Goal: Information Seeking & Learning: Learn about a topic

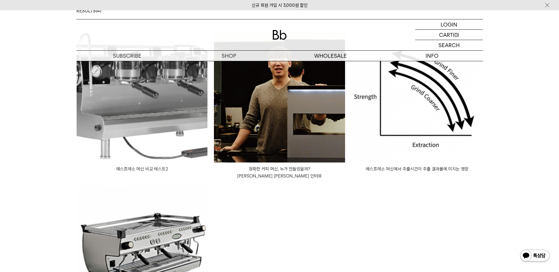
scroll to position [59, 0]
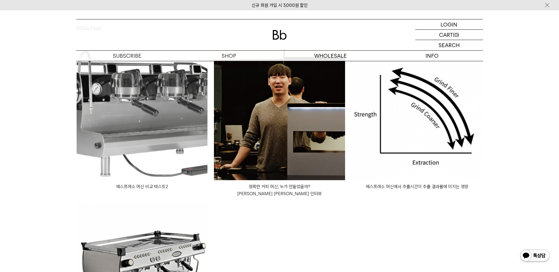
click at [425, 187] on p "에스프레소 머신에서 추출시간이 추출 결과물에 미치는 영향" at bounding box center [416, 186] width 131 height 7
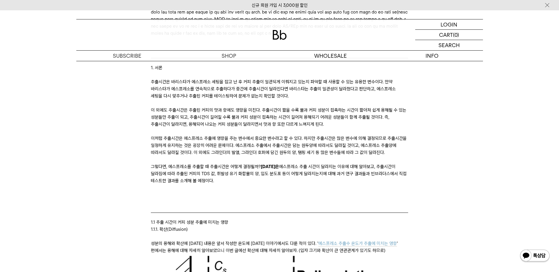
scroll to position [412, 0]
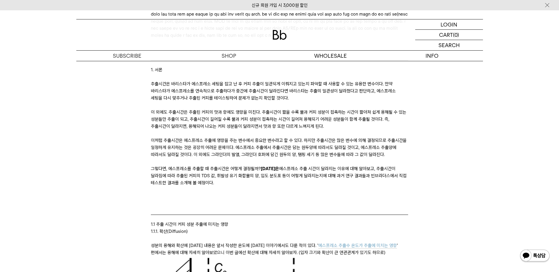
drag, startPoint x: 211, startPoint y: 204, endPoint x: 148, endPoint y: 105, distance: 117.0
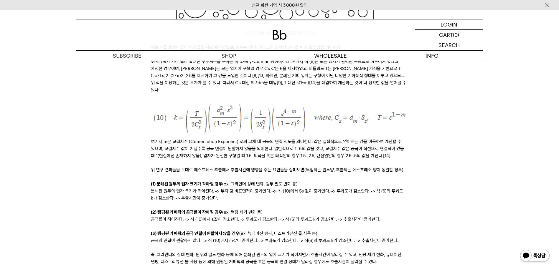
scroll to position [2031, 0]
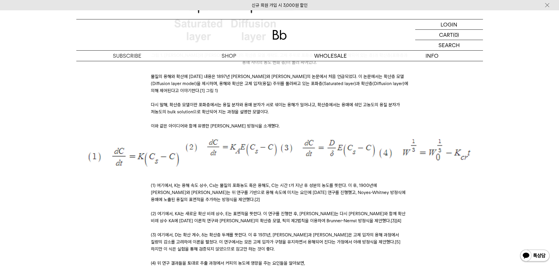
scroll to position [883, 0]
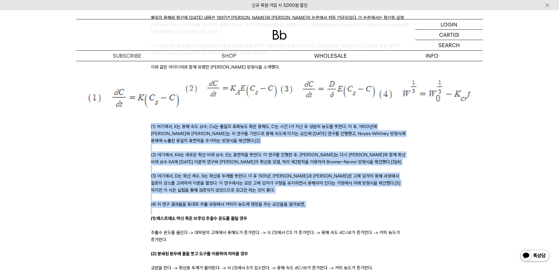
drag, startPoint x: 151, startPoint y: 147, endPoint x: 314, endPoint y: 233, distance: 184.5
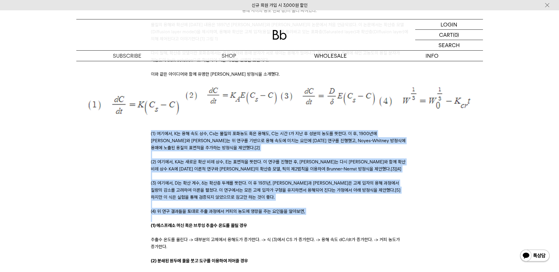
scroll to position [854, 0]
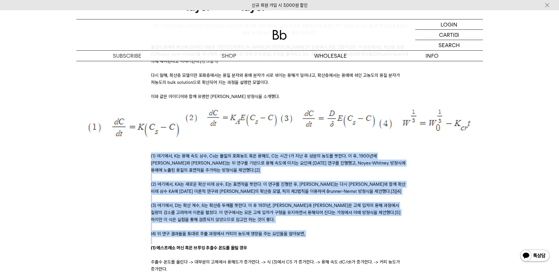
copy div "(1) 여기에서, K는 용해 속도 상수, Cs는 물질의 포화농도 혹은 용해도, C는 시간 t가 지난 후 성분의 농도를 뜻한다. 이 후, 190…"
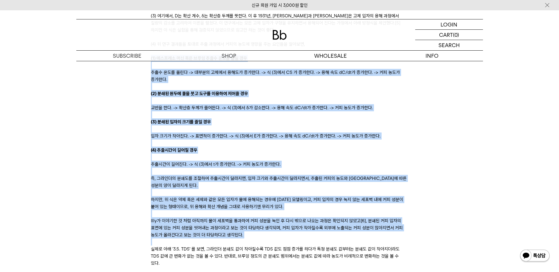
scroll to position [1060, 0]
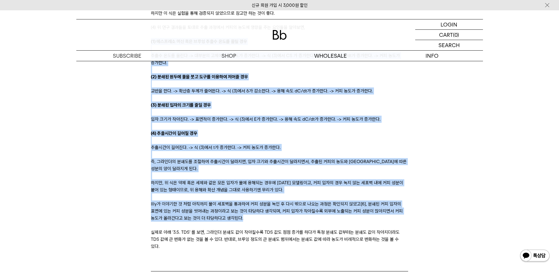
drag, startPoint x: 151, startPoint y: 150, endPoint x: 285, endPoint y: 243, distance: 162.5
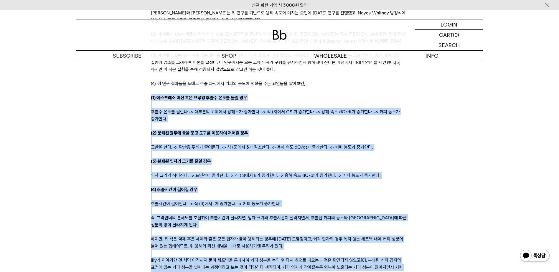
scroll to position [1001, 0]
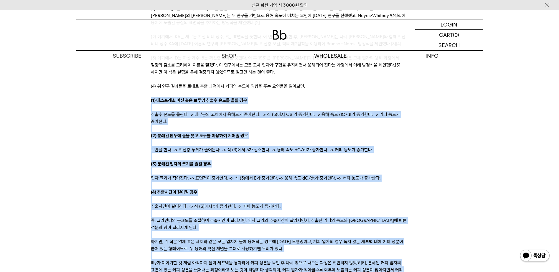
copy div "(1) 에스프레소 머신 혹은 브루잉 추출수 온도를 올릴 경우 추출수 온도를 올린다 -> 대부분의 고체에서 용해도가 증가한다. -> 식 (3)에…"
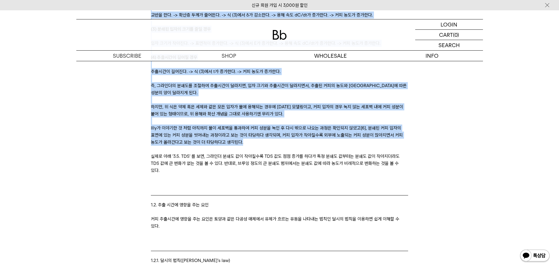
scroll to position [1149, 0]
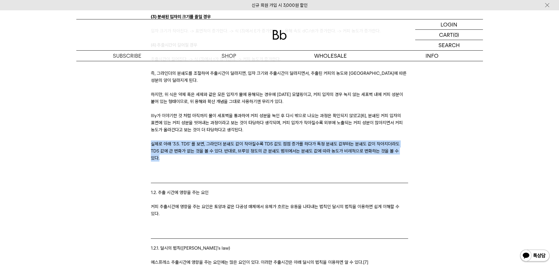
drag, startPoint x: 405, startPoint y: 175, endPoint x: 150, endPoint y: 166, distance: 254.5
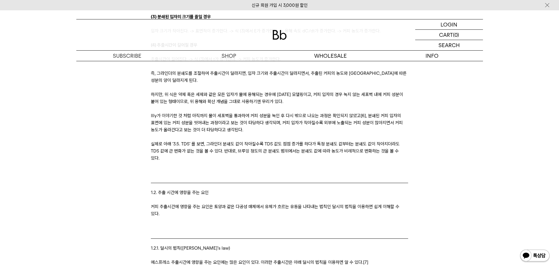
click at [264, 224] on p at bounding box center [279, 220] width 257 height 7
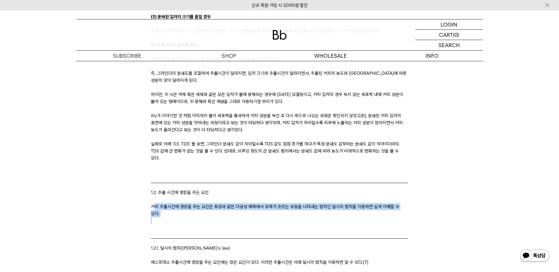
drag, startPoint x: 156, startPoint y: 223, endPoint x: 393, endPoint y: 226, distance: 237.0
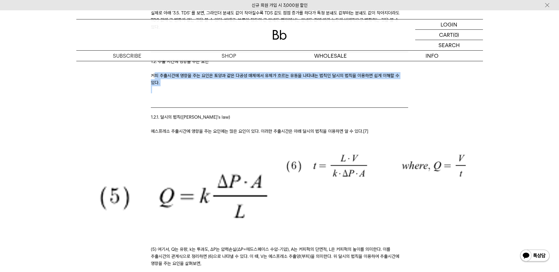
scroll to position [1266, 0]
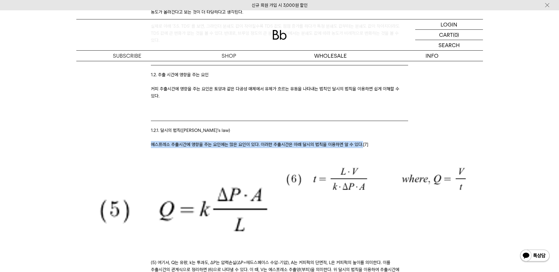
drag, startPoint x: 165, startPoint y: 152, endPoint x: 360, endPoint y: 155, distance: 195.2
click at [360, 148] on p "에스프레소 추출시간에 영향을 주는 요인에는 많은 요인이 있다. 이러한 추출시간은 아래 달시의 법칙을 이용하면 알 수 있다.[7]" at bounding box center [279, 144] width 257 height 7
copy p "에스프레소 추출시간에 영향을 주는 요인에는 많은 요인이 있다. 이러한 추출시간은 아래 달시의 법칙을 이용하면 알 수 있다."
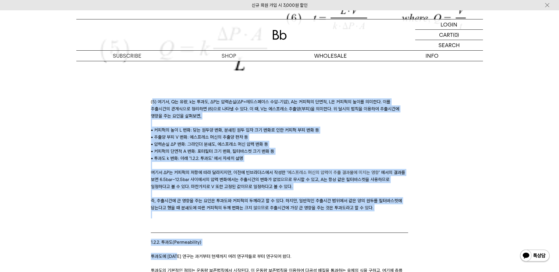
scroll to position [1460, 0]
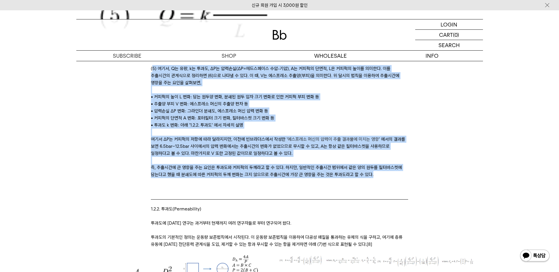
drag, startPoint x: 152, startPoint y: 180, endPoint x: 380, endPoint y: 184, distance: 228.2
copy div "5) 여기서, Q는 유량, k는 투과도, ΔP는 압력손실(ΔP=헤드스페이스 수압-기압), A는 커피퍽의 단면적, L은 커피퍽의 높이를 의미한다…"
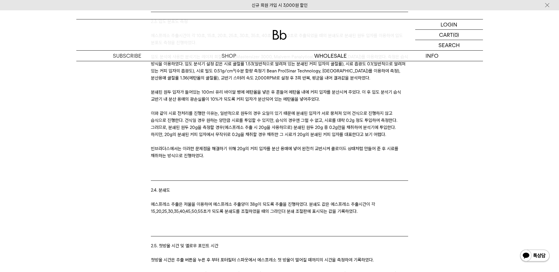
scroll to position [2697, 0]
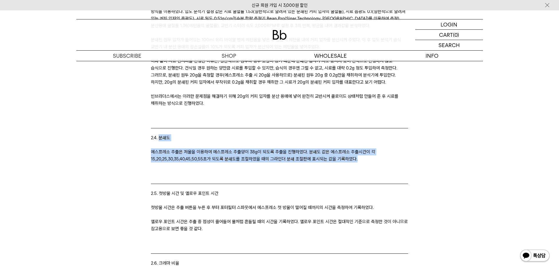
drag, startPoint x: 362, startPoint y: 130, endPoint x: 159, endPoint y: 113, distance: 202.9
drag, startPoint x: 159, startPoint y: 113, endPoint x: 165, endPoint y: 112, distance: 6.1
copy div "분쇄도 에스프레소 추출은 저울을 이용하여 에스프레소 추출양이 38g이 되도록 추출을 진행하였다. 분쇄도 값은 에스프레소 추출시간이 각 15,2…"
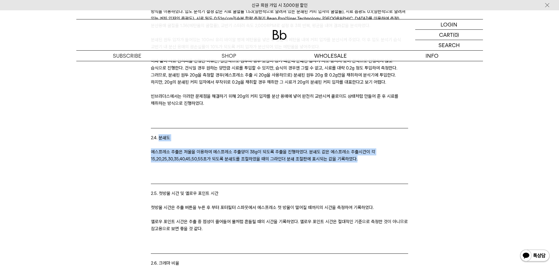
copy div "분쇄도 에스프레소 추출은 저울을 이용하여 에스프레소 추출양이 38g이 되도록 추출을 진행하였다. 분쇄도 값은 에스프레소 추출시간이 각 15,2…"
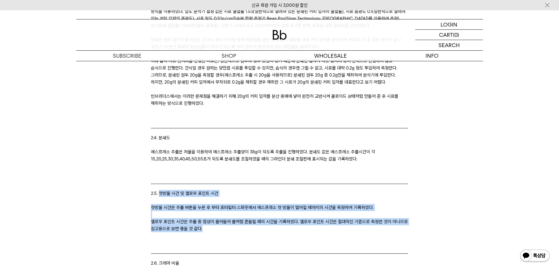
drag, startPoint x: 212, startPoint y: 201, endPoint x: 160, endPoint y: 166, distance: 63.3
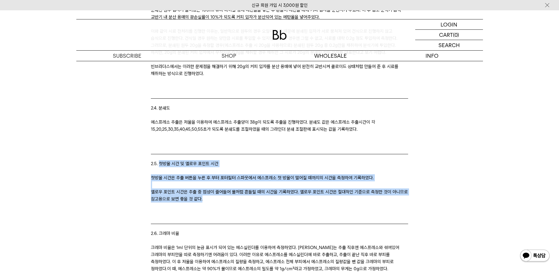
scroll to position [2756, 0]
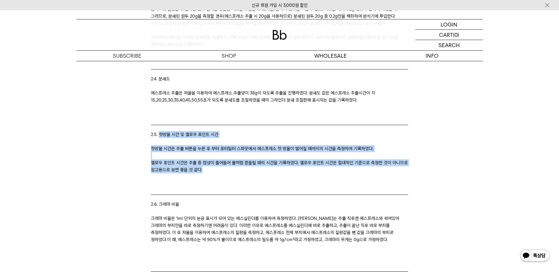
copy div "첫방울 시간 및 옐로우 포인트 시간 첫방울 시간은 추출 버튼을 누른 후 부터 포터필터 스파웃에서 에스프레소 첫 방울이 떨어질 때까지의 시간을 …"
